Goal: Obtain resource: Obtain resource

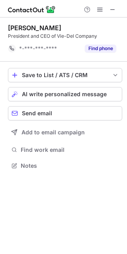
scroll to position [160, 127]
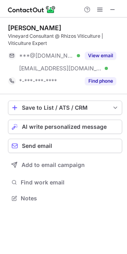
scroll to position [192, 127]
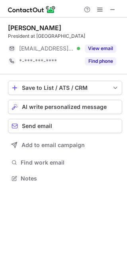
scroll to position [173, 127]
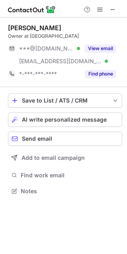
scroll to position [185, 127]
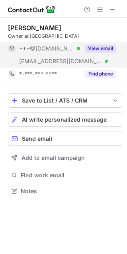
click at [98, 48] on button "View email" at bounding box center [100, 48] width 31 height 8
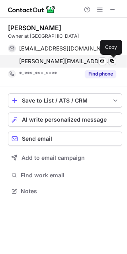
click at [111, 60] on span at bounding box center [112, 61] width 6 height 6
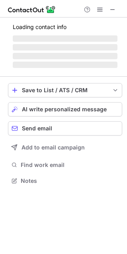
scroll to position [192, 127]
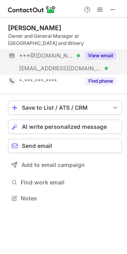
click at [96, 56] on button "View email" at bounding box center [100, 56] width 31 height 8
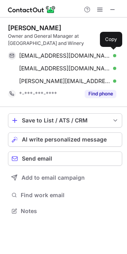
scroll to position [205, 127]
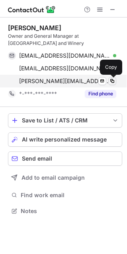
click at [114, 80] on span at bounding box center [112, 81] width 6 height 6
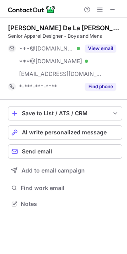
scroll to position [198, 127]
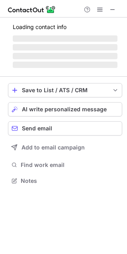
scroll to position [175, 127]
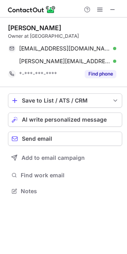
scroll to position [185, 127]
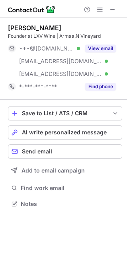
scroll to position [198, 127]
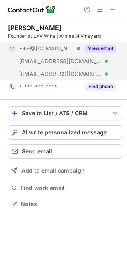
click at [102, 47] on button "View email" at bounding box center [100, 48] width 31 height 8
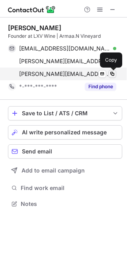
click at [113, 73] on span at bounding box center [112, 74] width 6 height 6
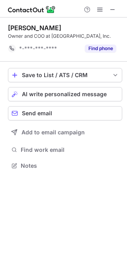
scroll to position [160, 127]
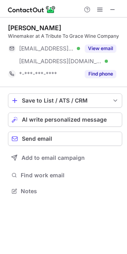
scroll to position [185, 127]
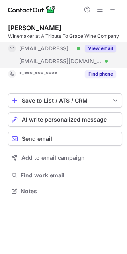
click at [101, 45] on button "View email" at bounding box center [100, 48] width 31 height 8
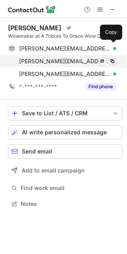
scroll to position [198, 127]
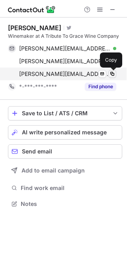
click at [110, 73] on span at bounding box center [112, 74] width 6 height 6
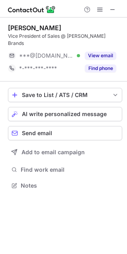
scroll to position [4, 4]
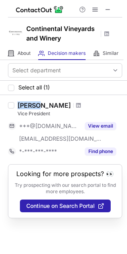
drag, startPoint x: 17, startPoint y: 102, endPoint x: 35, endPoint y: 104, distance: 18.1
click at [35, 104] on div "[PERSON_NAME]" at bounding box center [43, 105] width 53 height 8
copy div "Justin"
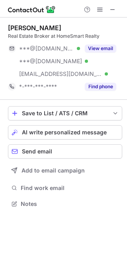
scroll to position [198, 127]
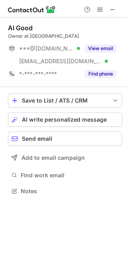
scroll to position [185, 127]
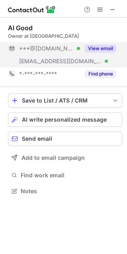
click at [103, 49] on button "View email" at bounding box center [100, 48] width 31 height 8
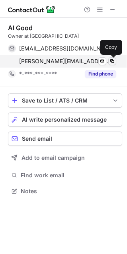
click at [112, 62] on span at bounding box center [112, 61] width 6 height 6
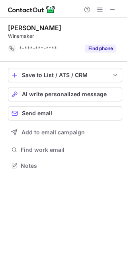
scroll to position [160, 127]
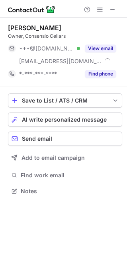
scroll to position [185, 127]
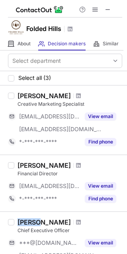
drag, startPoint x: 15, startPoint y: 219, endPoint x: 40, endPoint y: 217, distance: 24.8
click at [40, 217] on div "[PERSON_NAME] Chief Executive Officer ***@[DOMAIN_NAME] [EMAIL_ADDRESS][DOMAIN_…" at bounding box center [63, 245] width 127 height 69
copy div "[PERSON_NAME]"
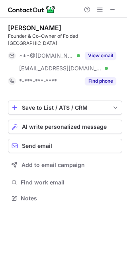
scroll to position [192, 127]
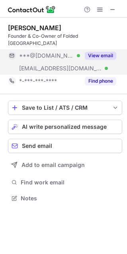
click at [94, 56] on button "View email" at bounding box center [100, 56] width 31 height 8
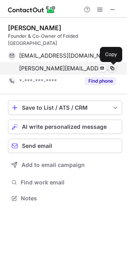
click at [111, 67] on span at bounding box center [112, 68] width 6 height 6
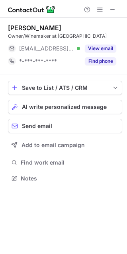
scroll to position [173, 127]
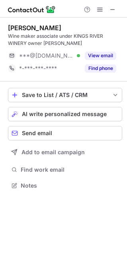
scroll to position [179, 127]
